Goal: Task Accomplishment & Management: Complete application form

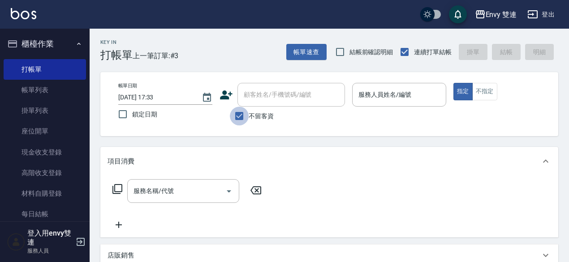
click at [247, 114] on input "不留客資" at bounding box center [239, 116] width 19 height 19
checkbox input "false"
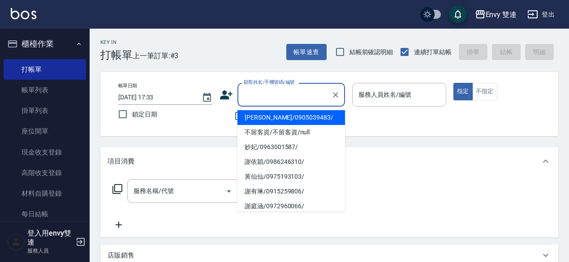
click at [291, 98] on input "顧客姓名/手機號碼/編號" at bounding box center [285, 95] width 86 height 16
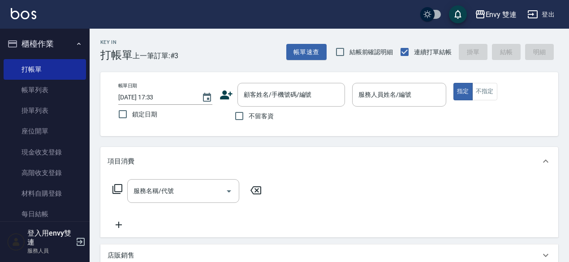
click at [224, 98] on icon at bounding box center [226, 95] width 13 height 9
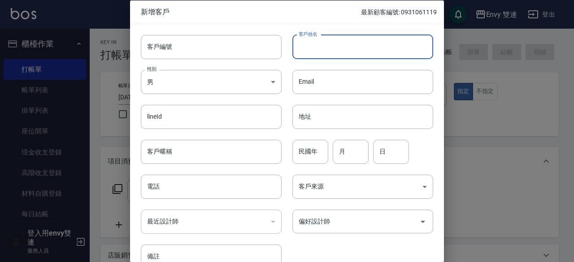
click at [335, 45] on input "客戶姓名" at bounding box center [362, 47] width 141 height 24
type input "陳小姐"
click at [248, 81] on body "Envy 雙連 登出 櫃檯作業 打帳單 帳單列表 掛單列表 座位開單 現金收支登錄 高階收支登錄 材料自購登錄 每日結帳 排班表 掃碼打卡 預約管理 預約管理…" at bounding box center [287, 235] width 574 height 471
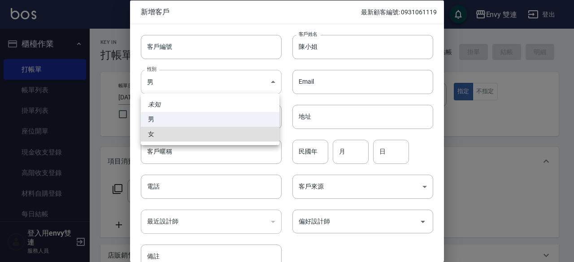
type input "[DEMOGRAPHIC_DATA]"
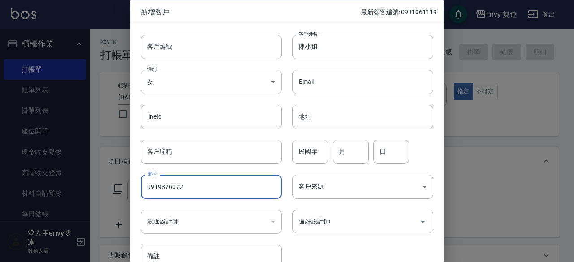
type input "0919876072"
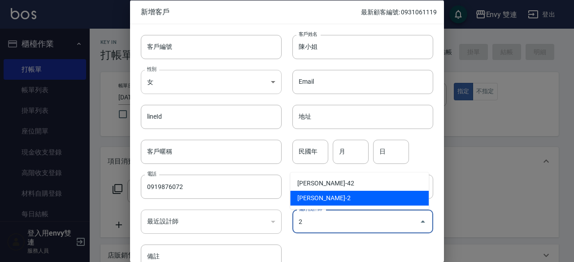
type input "[PERSON_NAME]"
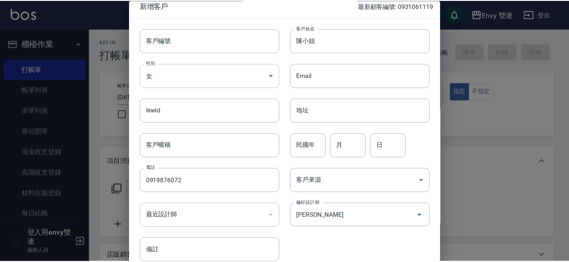
scroll to position [48, 0]
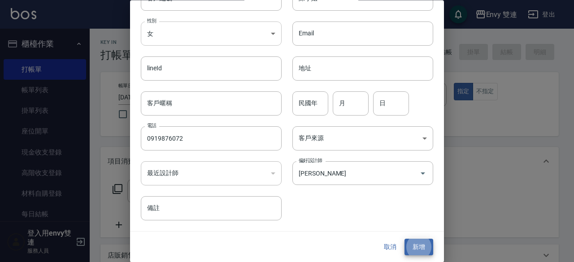
click at [404, 239] on button "新增" at bounding box center [418, 247] width 29 height 17
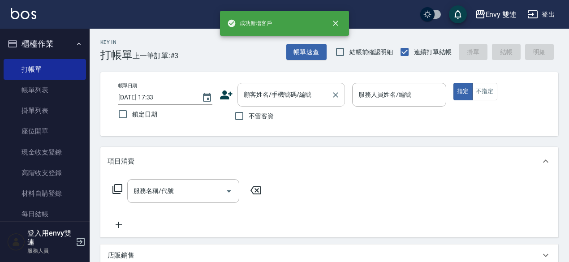
click at [301, 86] on div "顧客姓名/手機號碼/編號" at bounding box center [292, 95] width 108 height 24
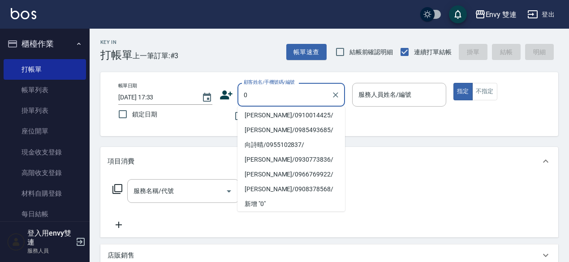
scroll to position [4, 0]
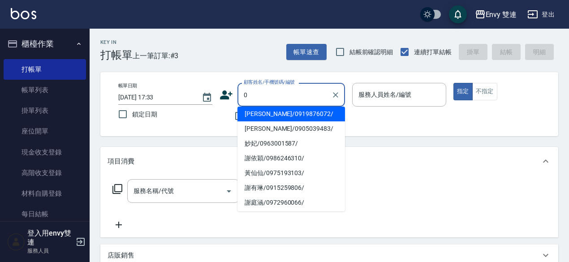
type input "[PERSON_NAME]/0919876072/"
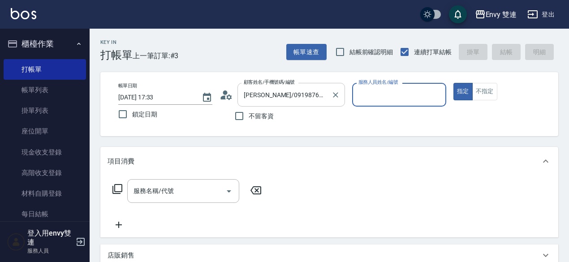
type input "Ina-2"
click at [454, 83] on button "指定" at bounding box center [463, 91] width 19 height 17
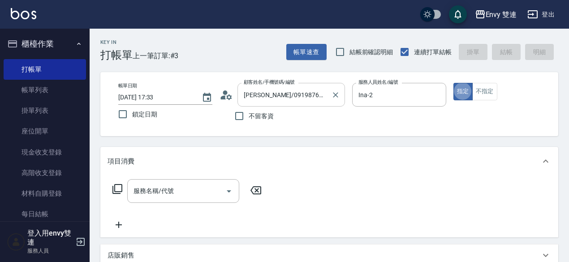
type button "true"
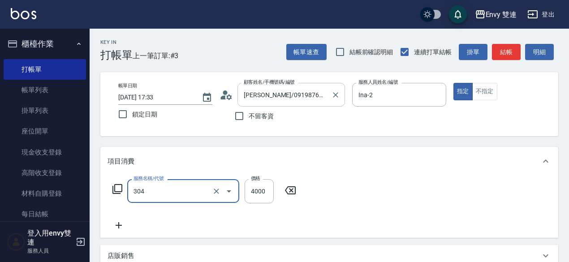
type input "縮毛矯正 (304)"
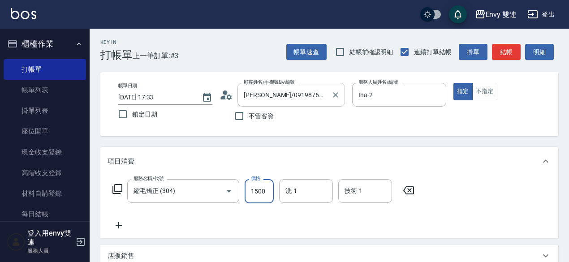
type input "1500"
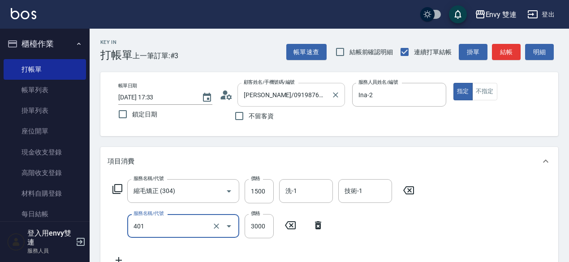
type input "染髮(401)"
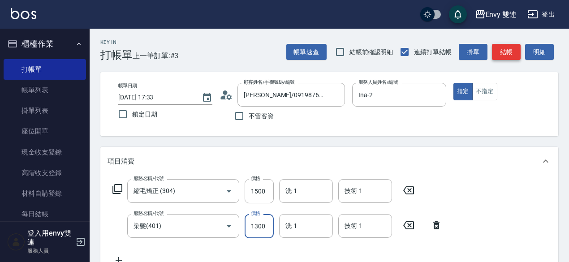
type input "1300"
click at [503, 52] on button "結帳" at bounding box center [506, 52] width 29 height 17
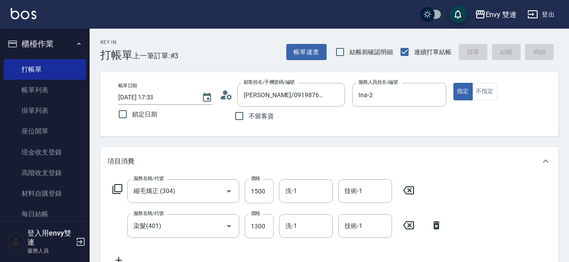
type input "[DATE] 18:12"
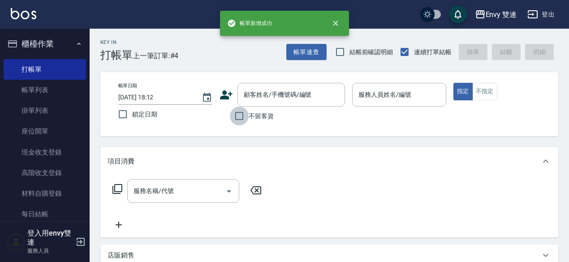
click at [237, 117] on input "不留客資" at bounding box center [239, 116] width 19 height 19
checkbox input "true"
type input "[PERSON_NAME]/0908378568/"
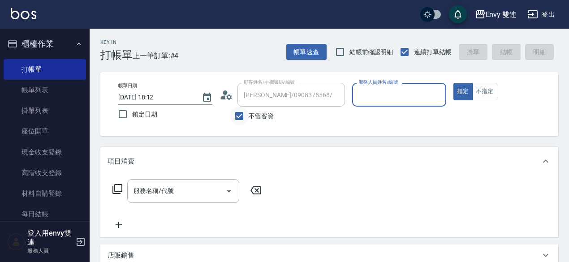
type input "Zoe-9"
type input "[PERSON_NAME]/0966769922/"
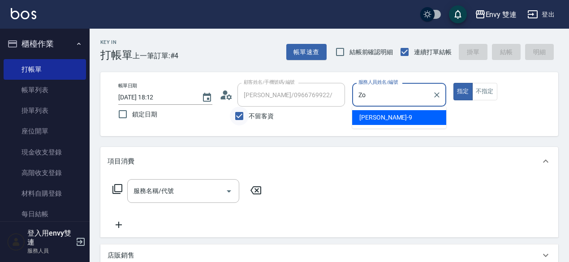
type input "Z"
type input "Ina-2"
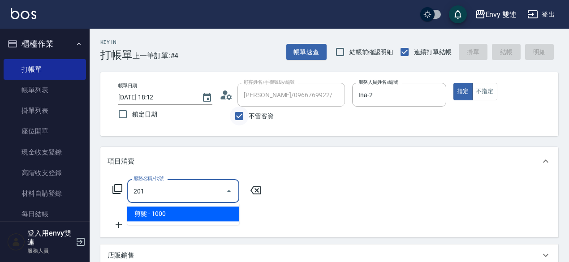
type input "剪髮(201)"
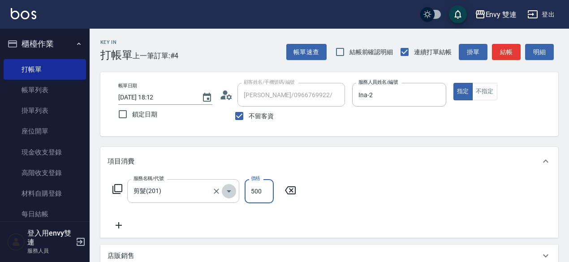
click at [224, 193] on icon "Open" at bounding box center [229, 191] width 11 height 11
type input "500"
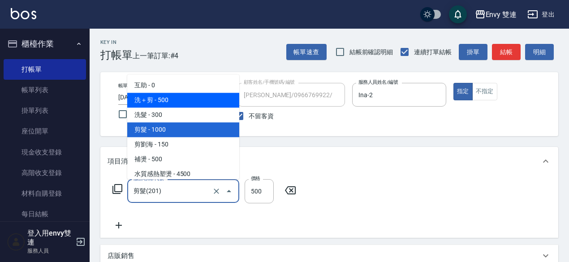
click at [209, 105] on span "洗＋剪 - 500" at bounding box center [183, 100] width 112 height 15
type input "洗＋剪(100)"
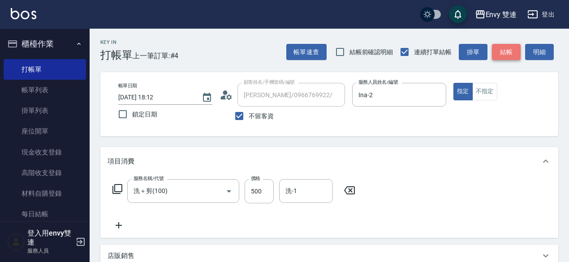
click at [514, 49] on button "結帳" at bounding box center [506, 52] width 29 height 17
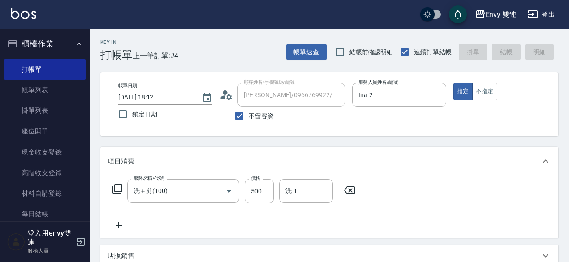
type input "[DATE] 18:13"
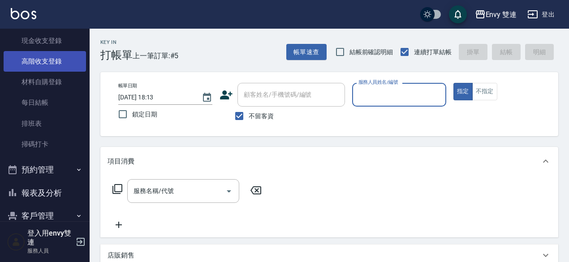
scroll to position [113, 0]
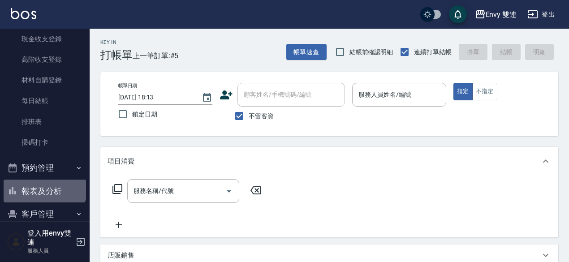
click at [44, 188] on button "報表及分析" at bounding box center [45, 191] width 82 height 23
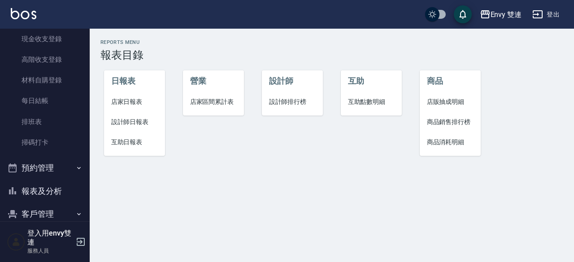
click at [138, 119] on span "設計師日報表" at bounding box center [134, 121] width 47 height 9
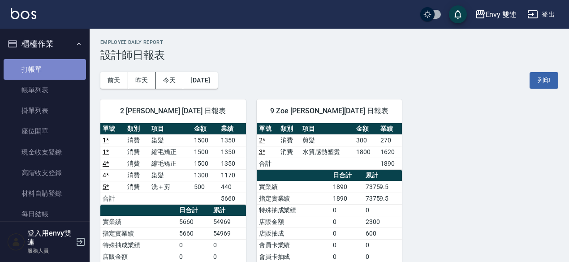
click at [56, 70] on link "打帳單" at bounding box center [45, 69] width 82 height 21
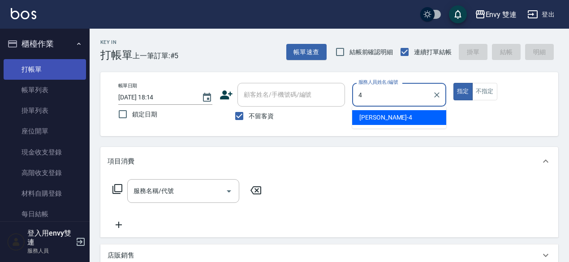
type input "[PERSON_NAME]-4"
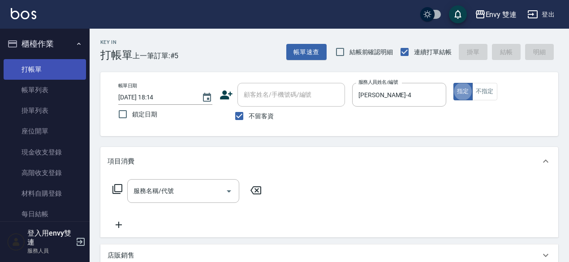
type button "true"
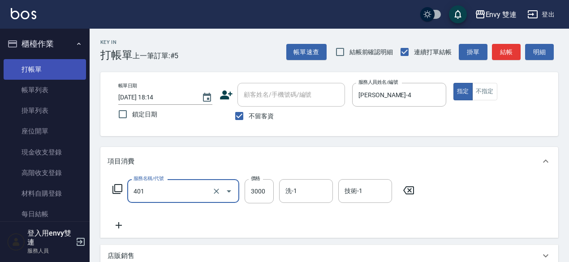
type input "染髮(401)"
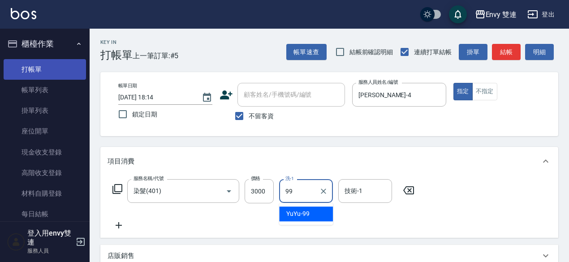
type input "YuYu-99"
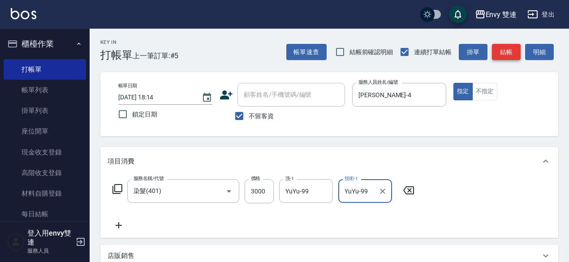
type input "YuYu-99"
click at [508, 52] on button "結帳" at bounding box center [506, 52] width 29 height 17
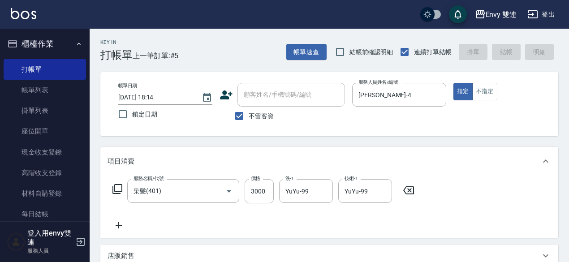
type input "[DATE] 18:16"
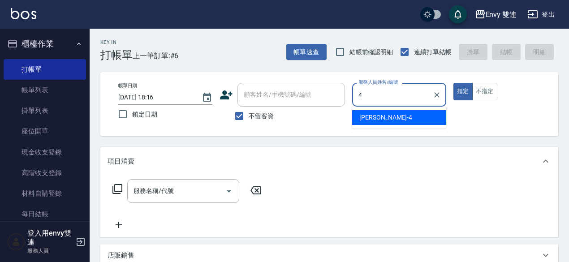
type input "[PERSON_NAME]-4"
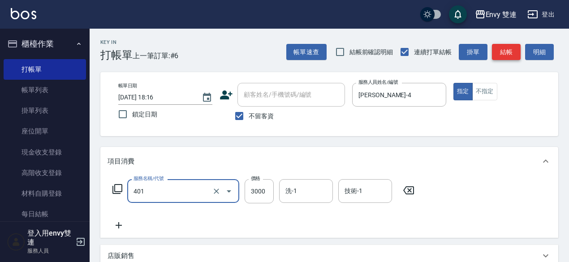
type input "染髮(401)"
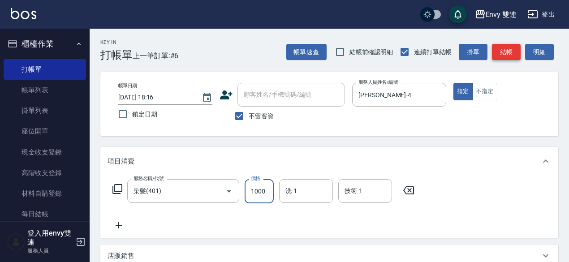
type input "1000"
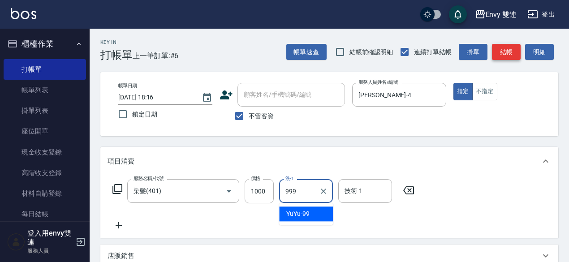
type input "999"
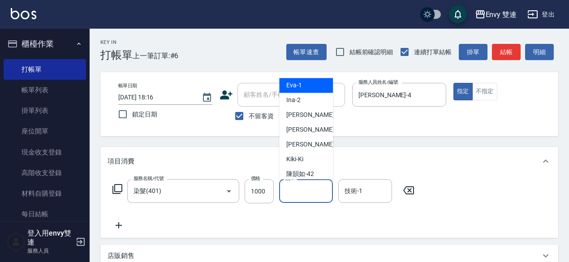
click at [325, 190] on input "洗-1" at bounding box center [306, 191] width 46 height 16
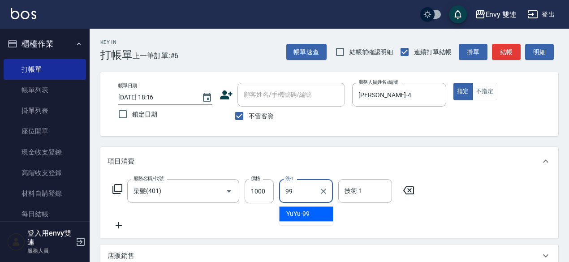
type input "YuYu-99"
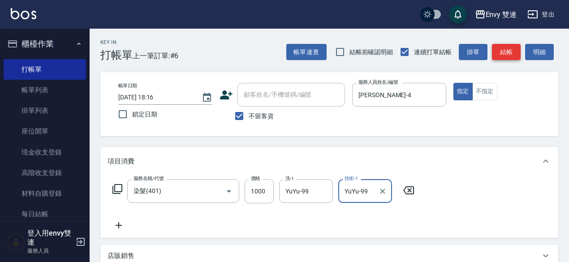
type input "YuYu-99"
click at [496, 48] on button "結帳" at bounding box center [506, 52] width 29 height 17
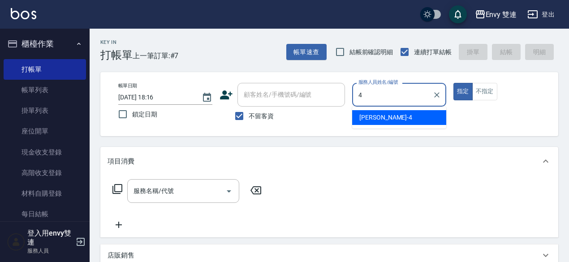
type input "[PERSON_NAME]-4"
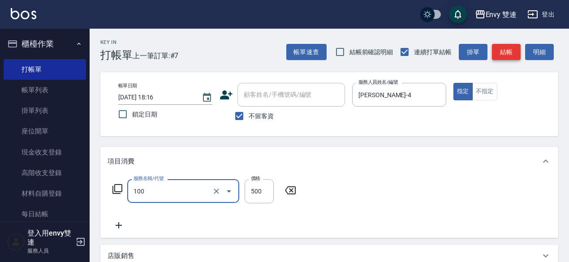
type input "洗＋剪(100)"
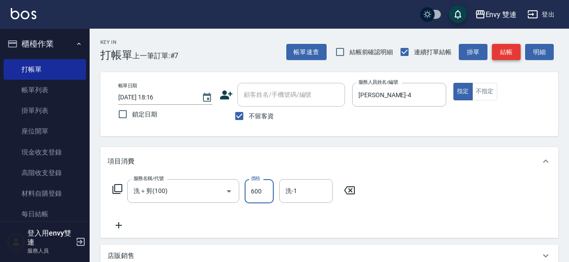
type input "600"
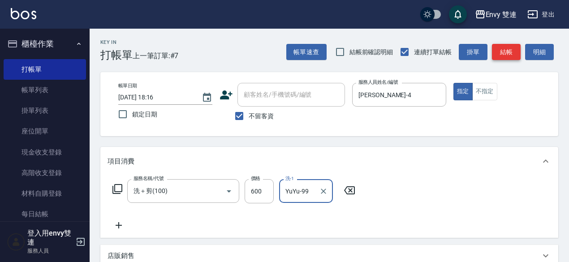
type input "YuYu-99"
click at [499, 50] on button "結帳" at bounding box center [506, 52] width 29 height 17
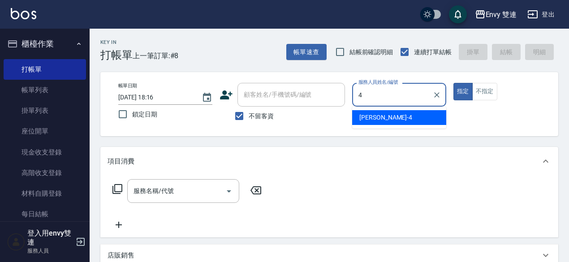
type input "[PERSON_NAME]-4"
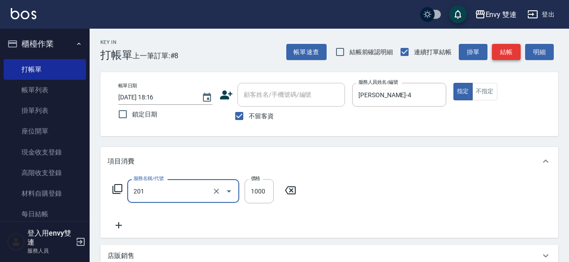
type input "剪髮(201)"
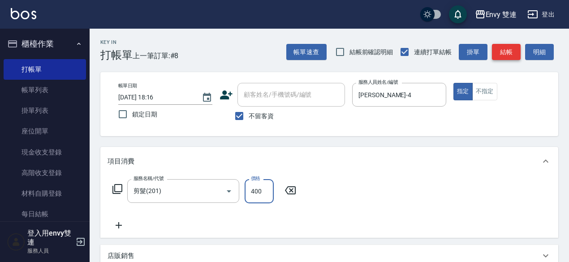
type input "400"
click at [505, 47] on button "結帳" at bounding box center [506, 52] width 29 height 17
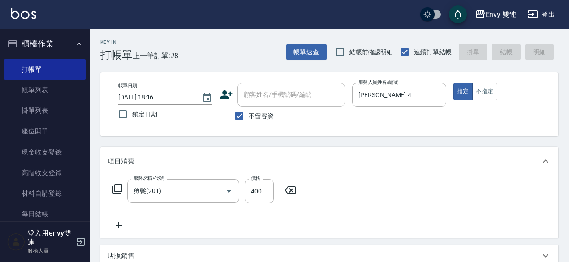
type input "[DATE] 18:17"
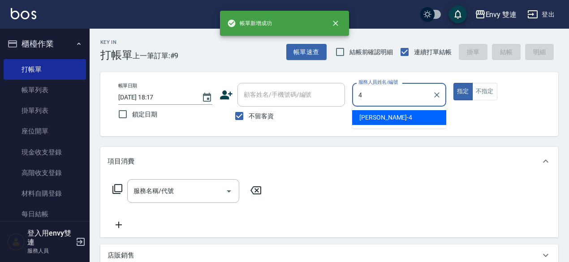
type input "[PERSON_NAME]-4"
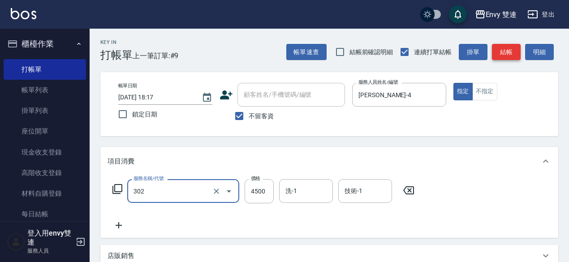
type input "水質感熱塑燙(302)"
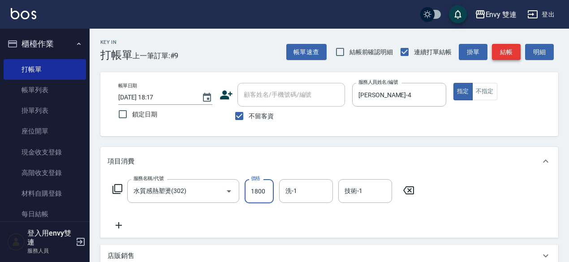
type input "1800"
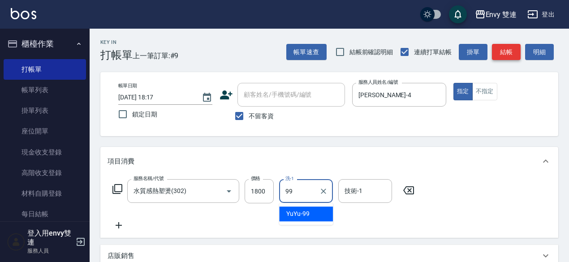
type input "YuYu-99"
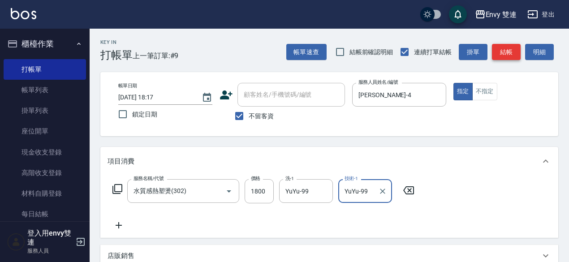
type input "YuYu-99"
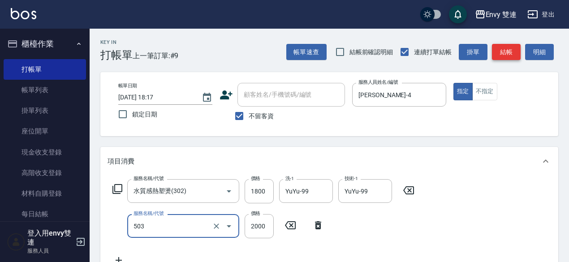
type input "日本結構二段式(503)"
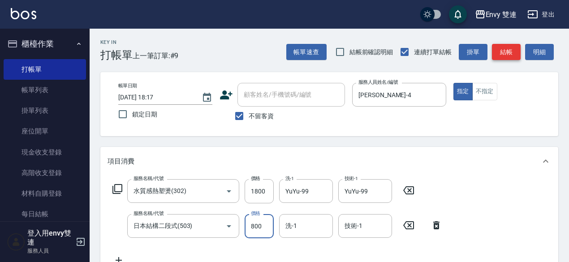
type input "800"
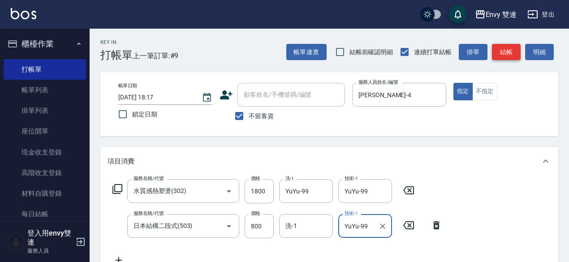
type input "YuYu-99"
click at [509, 52] on button "結帳" at bounding box center [506, 52] width 29 height 17
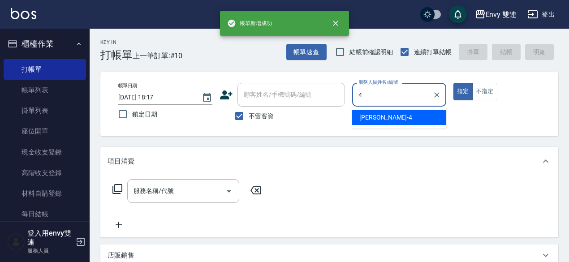
type input "[PERSON_NAME]-4"
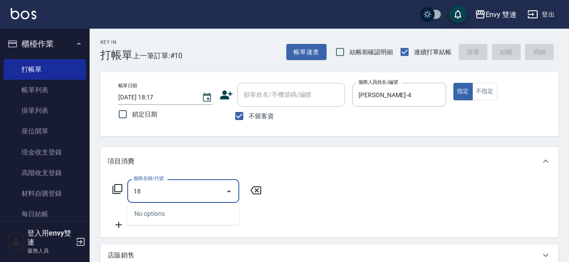
type input "1"
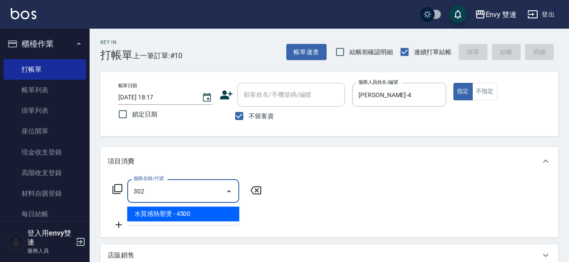
type input "水質感熱塑燙(302)"
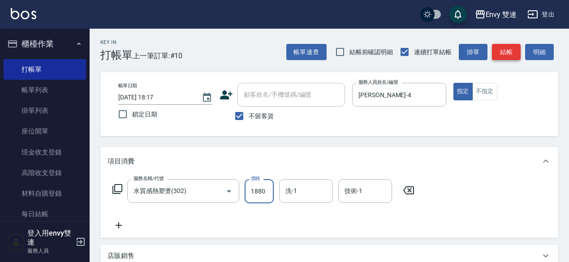
type input "1880"
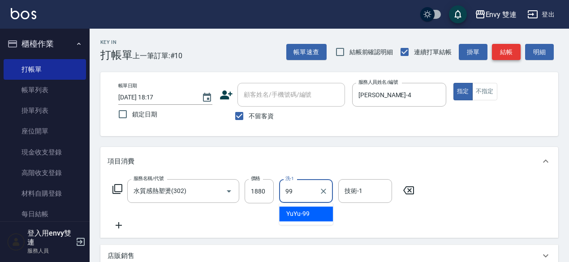
type input "YuYu-99"
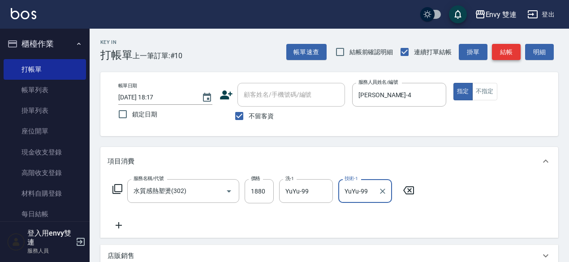
type input "YuYu-99"
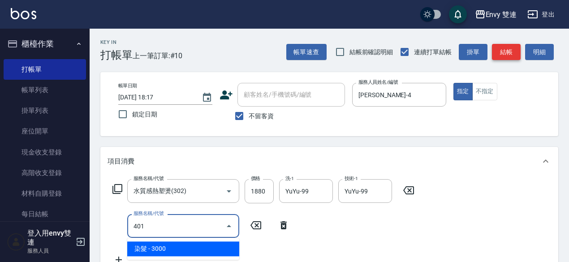
type input "染髮(401)"
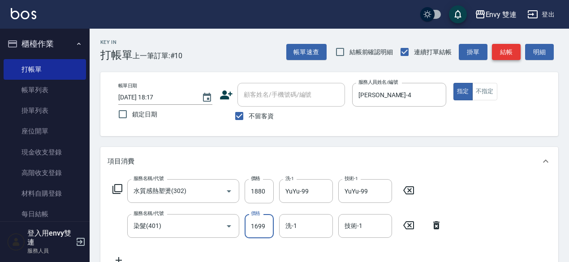
type input "1699"
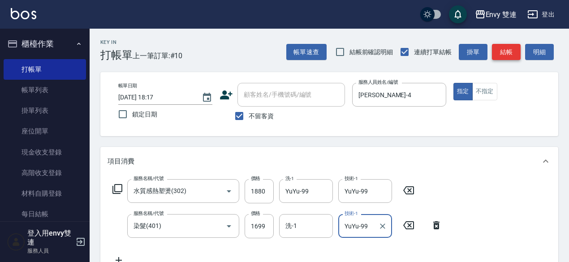
type input "YuYu-99"
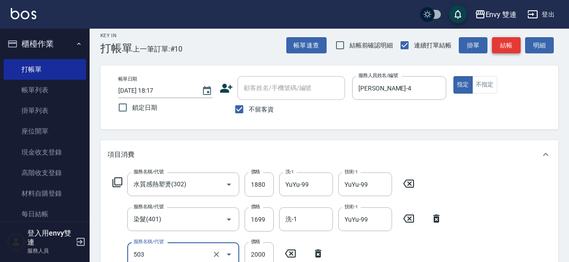
type input "日本結構二段式(503)"
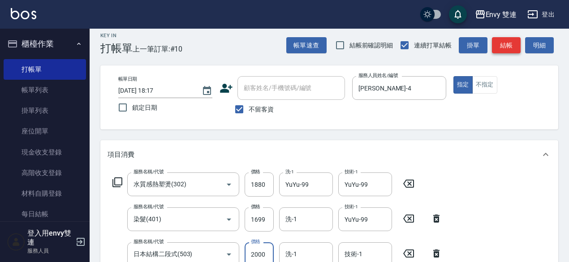
scroll to position [11, 0]
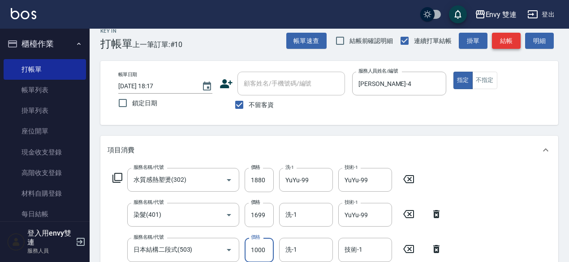
type input "1000"
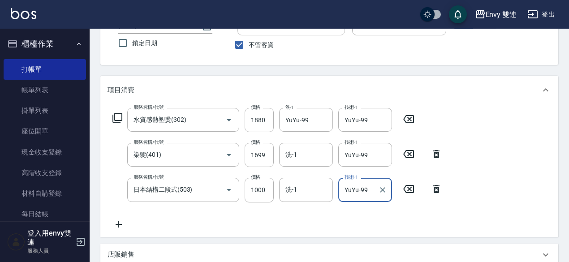
scroll to position [72, 0]
type input "YuYu-99"
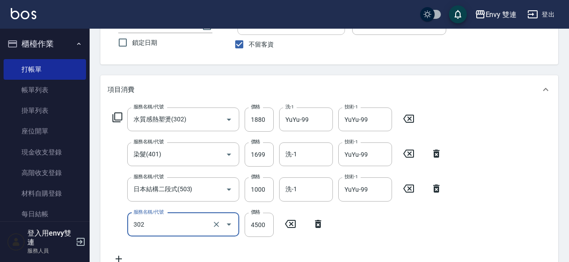
type input "水質感熱塑燙(302)"
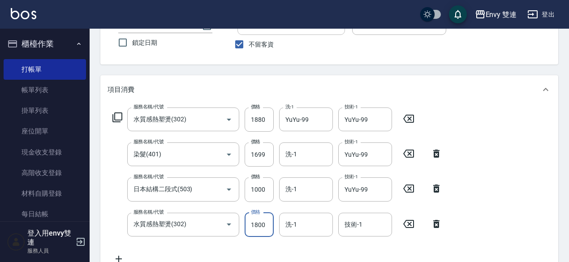
type input "1800"
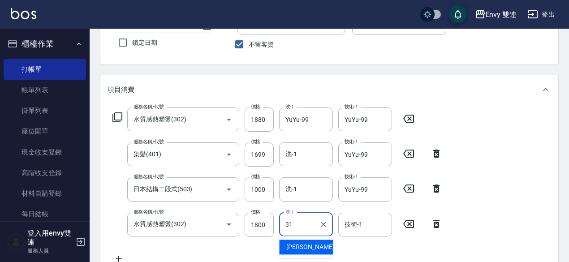
type input "Lina-31"
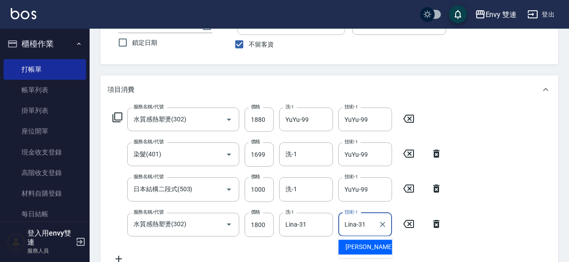
type input "Lina-31"
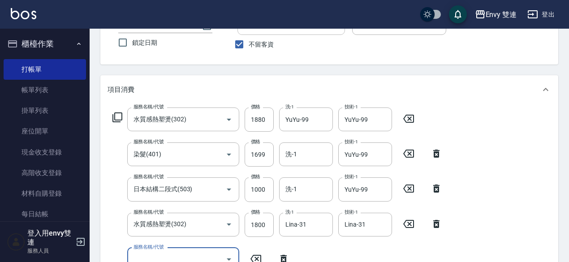
scroll to position [77, 0]
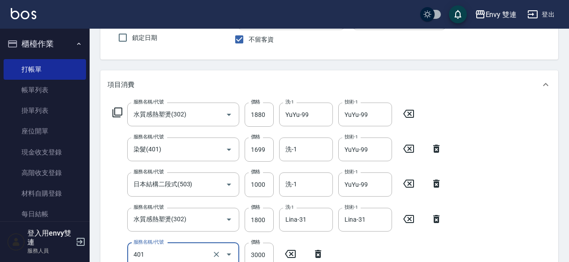
type input "染髮(401)"
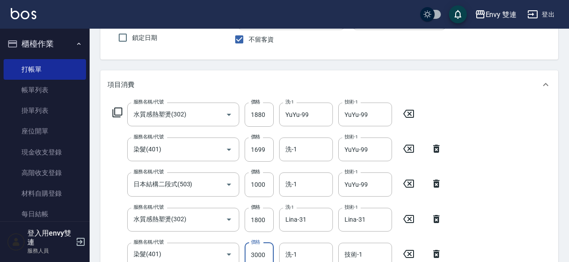
scroll to position [81, 0]
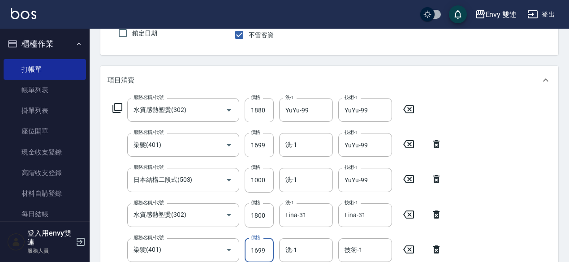
type input "1699"
type input "Lina-31"
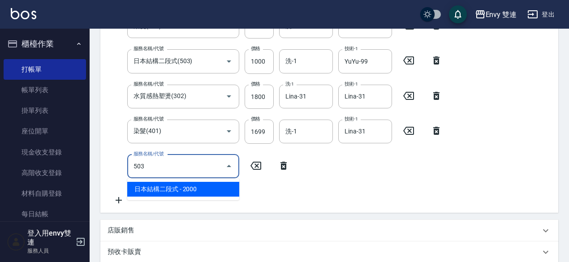
type input "日本結構二段式(503)"
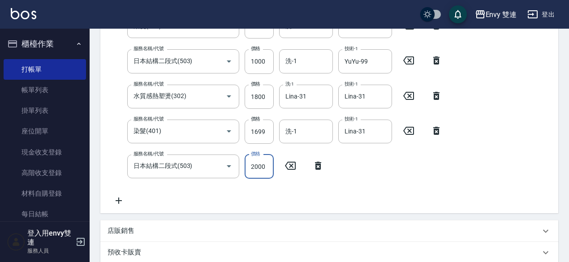
scroll to position [179, 0]
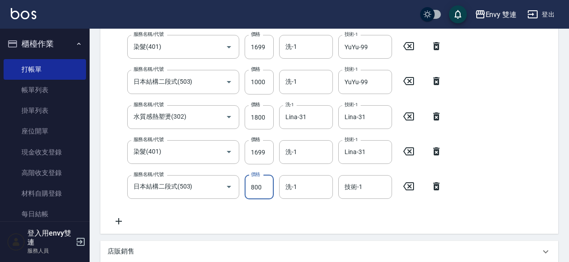
type input "800"
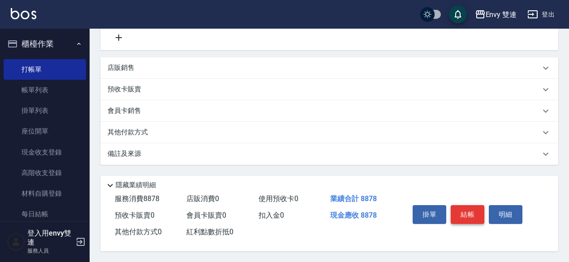
type input "Lina-31"
click at [471, 213] on button "結帳" at bounding box center [468, 214] width 34 height 19
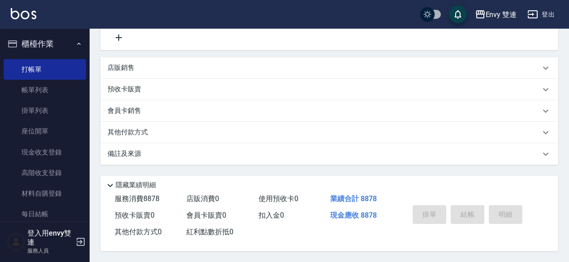
type input "[DATE] 18:18"
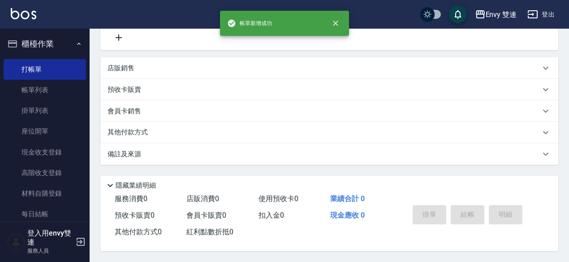
scroll to position [0, 0]
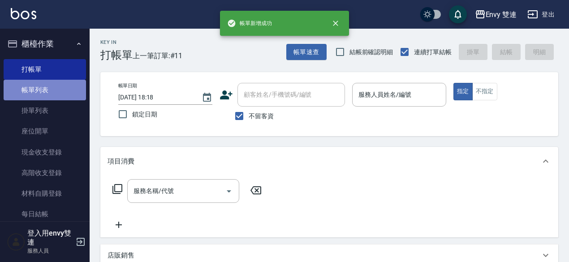
click at [67, 90] on link "帳單列表" at bounding box center [45, 90] width 82 height 21
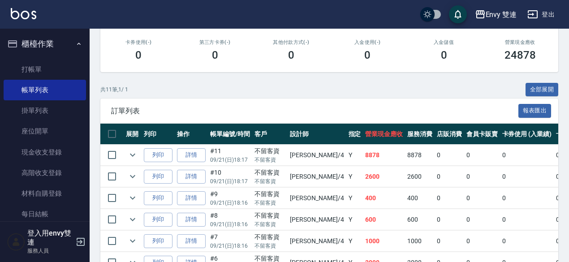
scroll to position [145, 0]
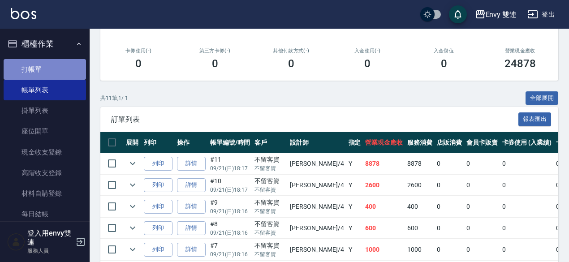
click at [56, 71] on link "打帳單" at bounding box center [45, 69] width 82 height 21
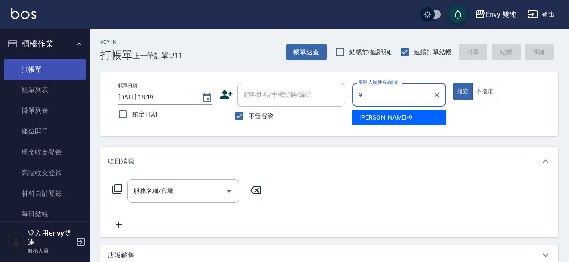
type input "Zoe-9"
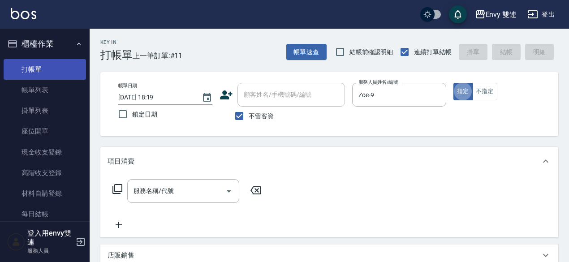
type button "true"
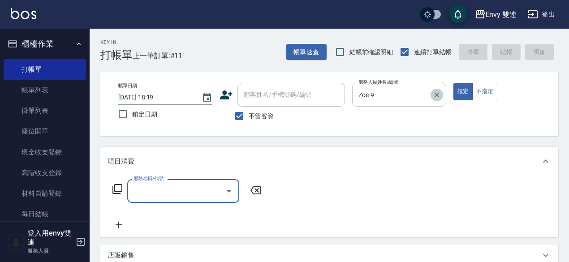
click at [441, 99] on button "Clear" at bounding box center [437, 95] width 13 height 13
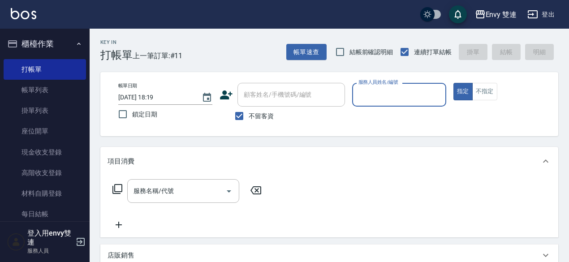
click at [441, 99] on input "服務人員姓名/編號" at bounding box center [399, 95] width 86 height 16
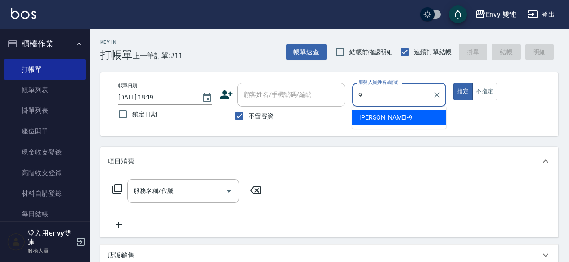
type input "Zoe-9"
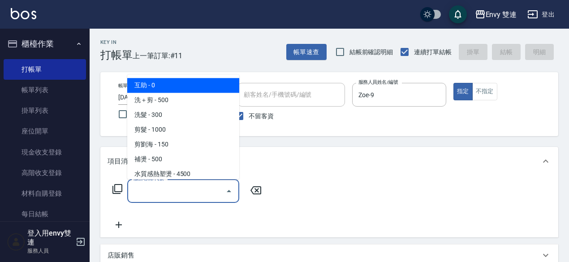
click at [205, 184] on input "服務名稱/代號" at bounding box center [176, 191] width 91 height 16
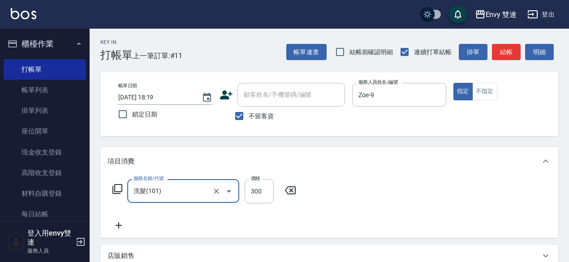
type input "洗髮(101)"
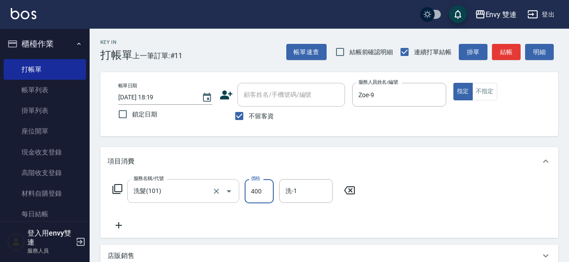
scroll to position [191, 0]
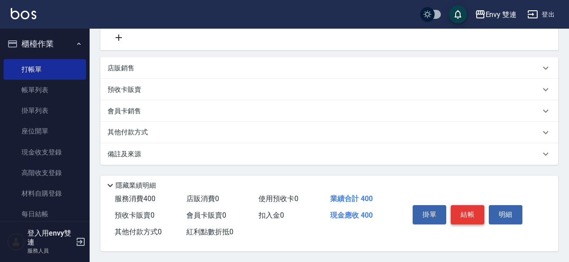
type input "400"
click at [469, 214] on button "結帳" at bounding box center [468, 214] width 34 height 19
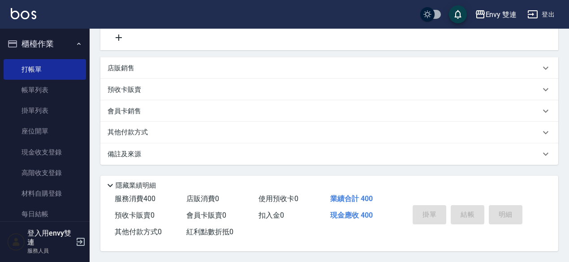
type input "[DATE] 18:26"
